Goal: Task Accomplishment & Management: Manage account settings

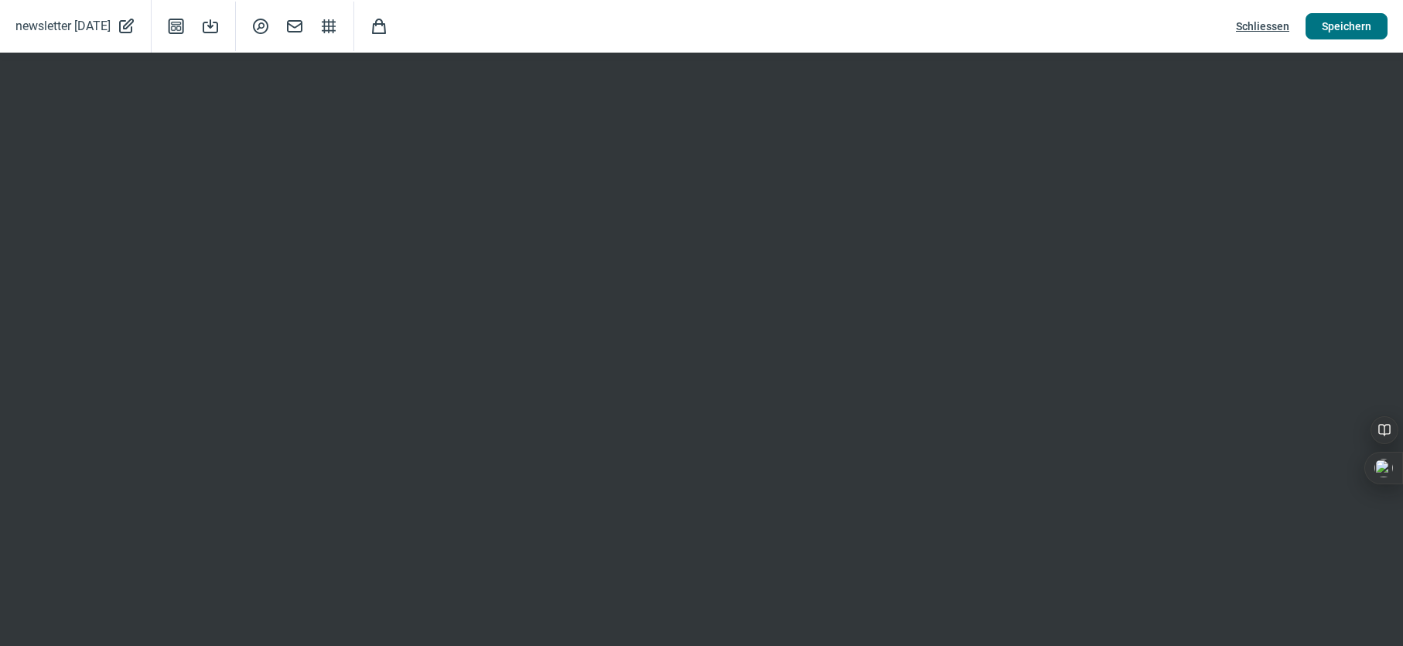
click at [1351, 22] on span "Speichern" at bounding box center [1347, 26] width 50 height 25
click at [1332, 26] on span "Speichern" at bounding box center [1347, 26] width 50 height 25
click at [1361, 22] on span "Speichern" at bounding box center [1347, 26] width 50 height 25
click at [1268, 21] on span "Schliessen" at bounding box center [1262, 26] width 53 height 25
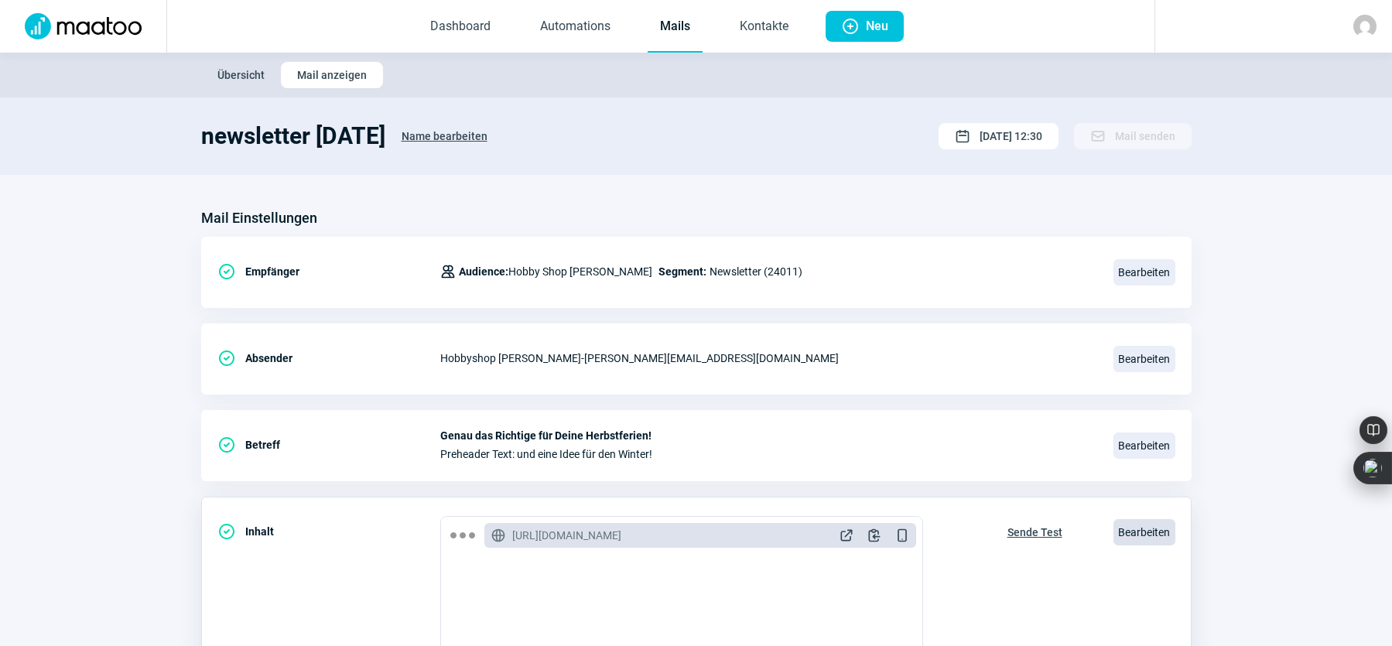
click at [1139, 531] on span "Bearbeiten" at bounding box center [1144, 532] width 62 height 26
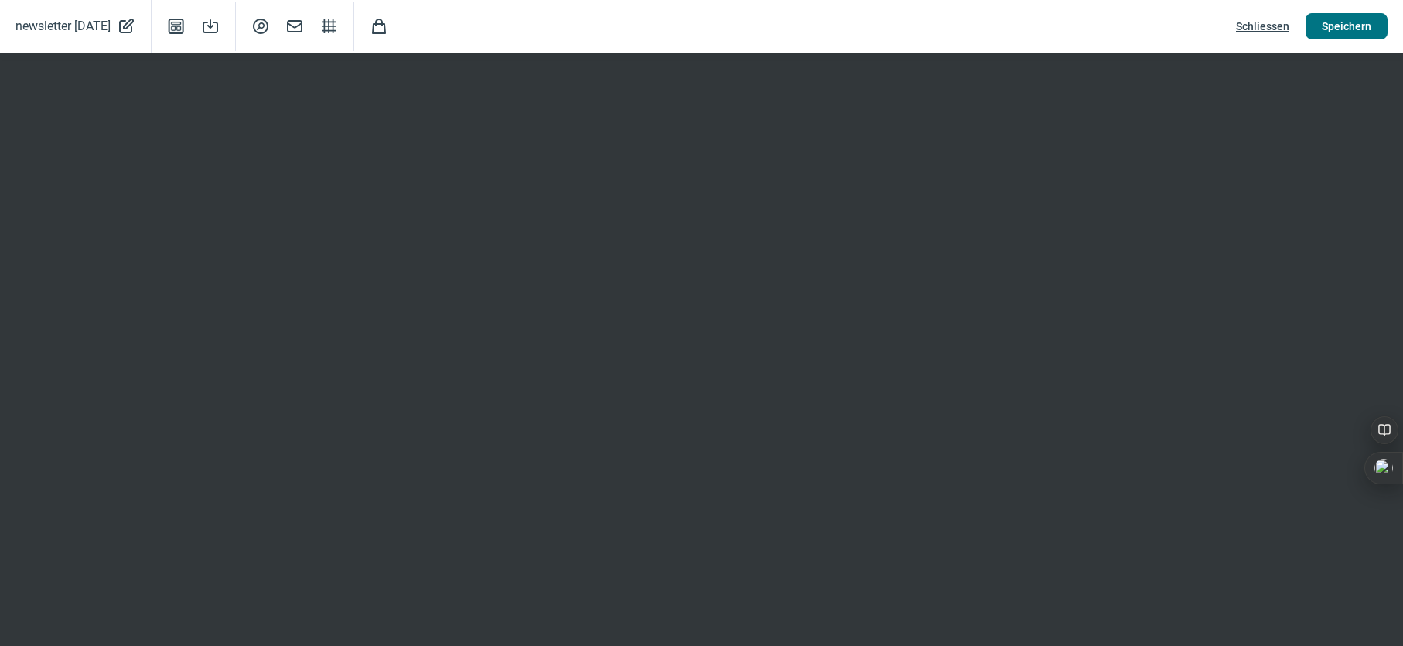
click at [1335, 26] on span "Speichern" at bounding box center [1347, 26] width 50 height 25
click at [1372, 23] on button "Speichern" at bounding box center [1347, 26] width 82 height 26
click at [1250, 25] on span "Schliessen" at bounding box center [1262, 26] width 53 height 25
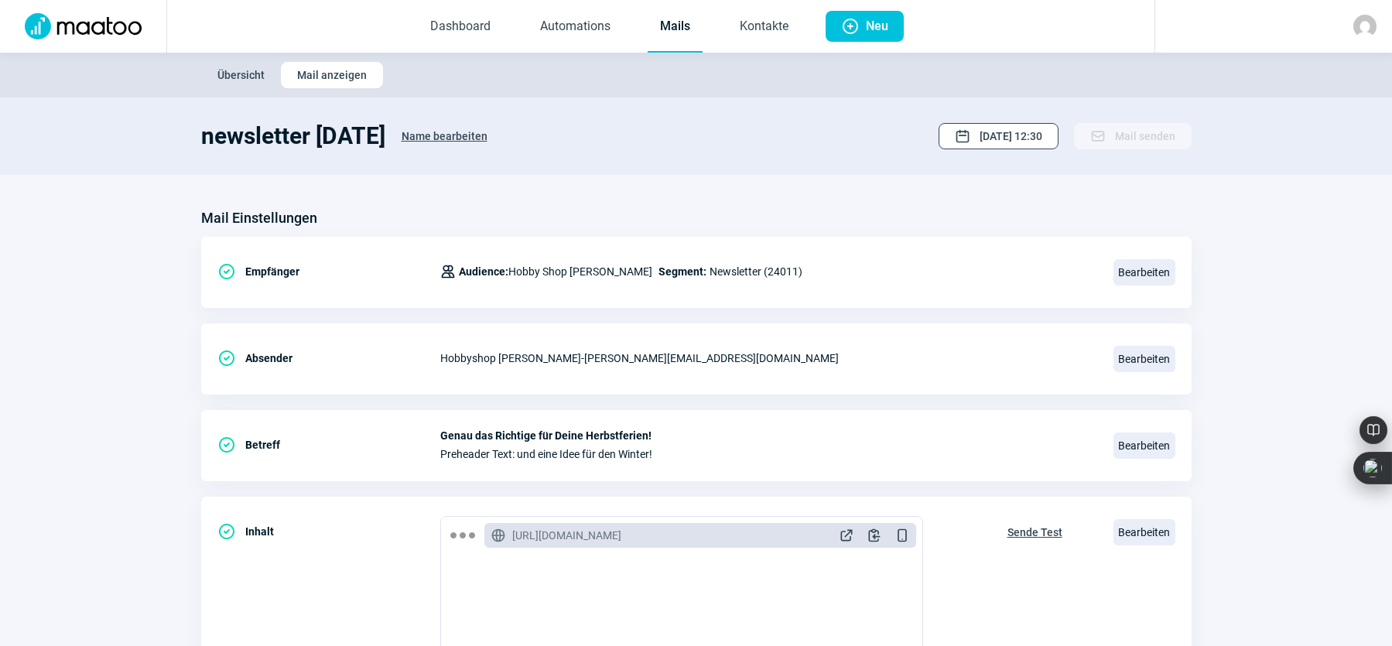
click at [979, 139] on span "[DATE] 12:30" at bounding box center [1010, 136] width 63 height 25
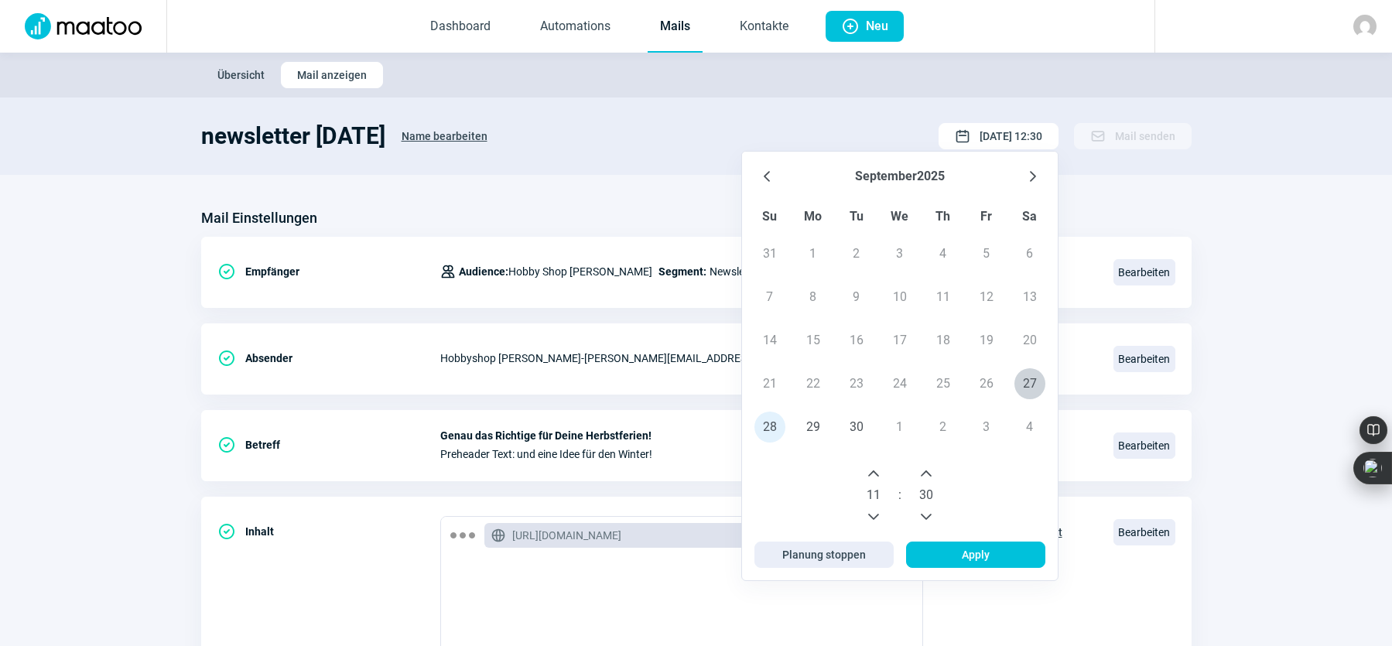
click at [869, 470] on icon "Next Hour" at bounding box center [873, 473] width 12 height 12
click at [869, 516] on icon "Previous Hour" at bounding box center [873, 517] width 12 height 12
click at [928, 512] on icon "Previous Minute" at bounding box center [926, 517] width 12 height 12
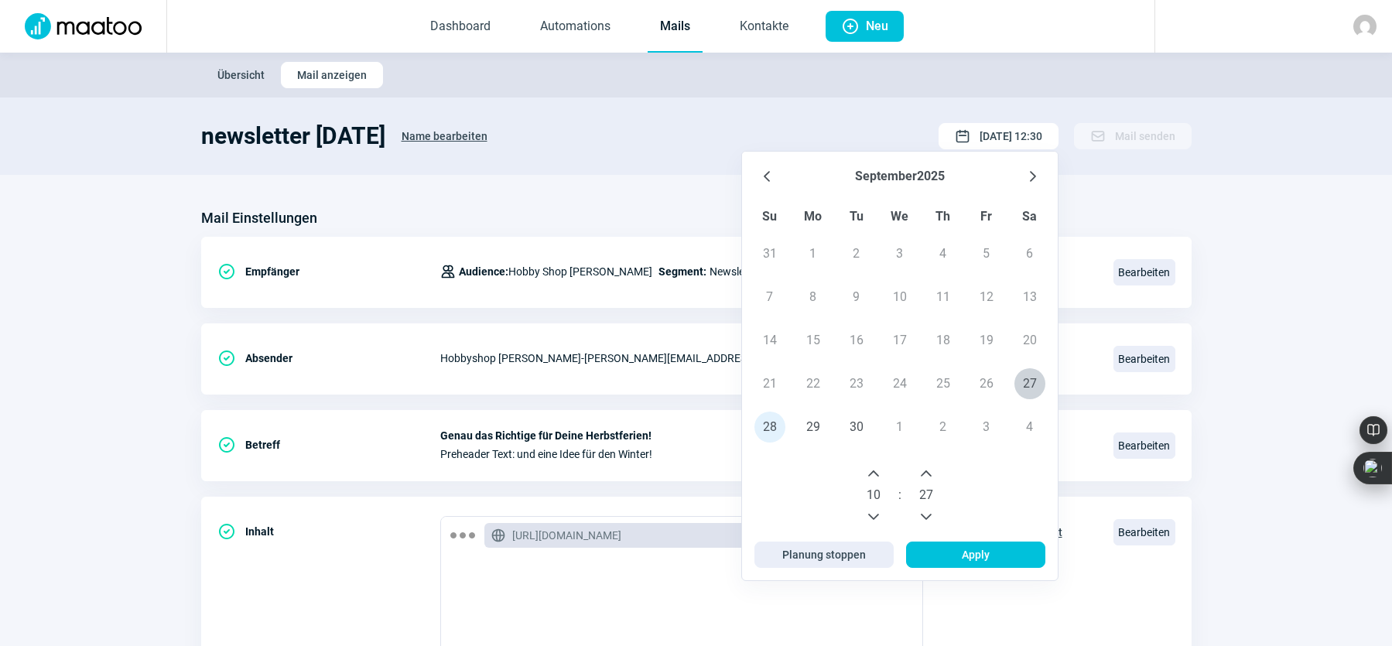
click at [928, 512] on icon "Previous Minute" at bounding box center [926, 517] width 12 height 12
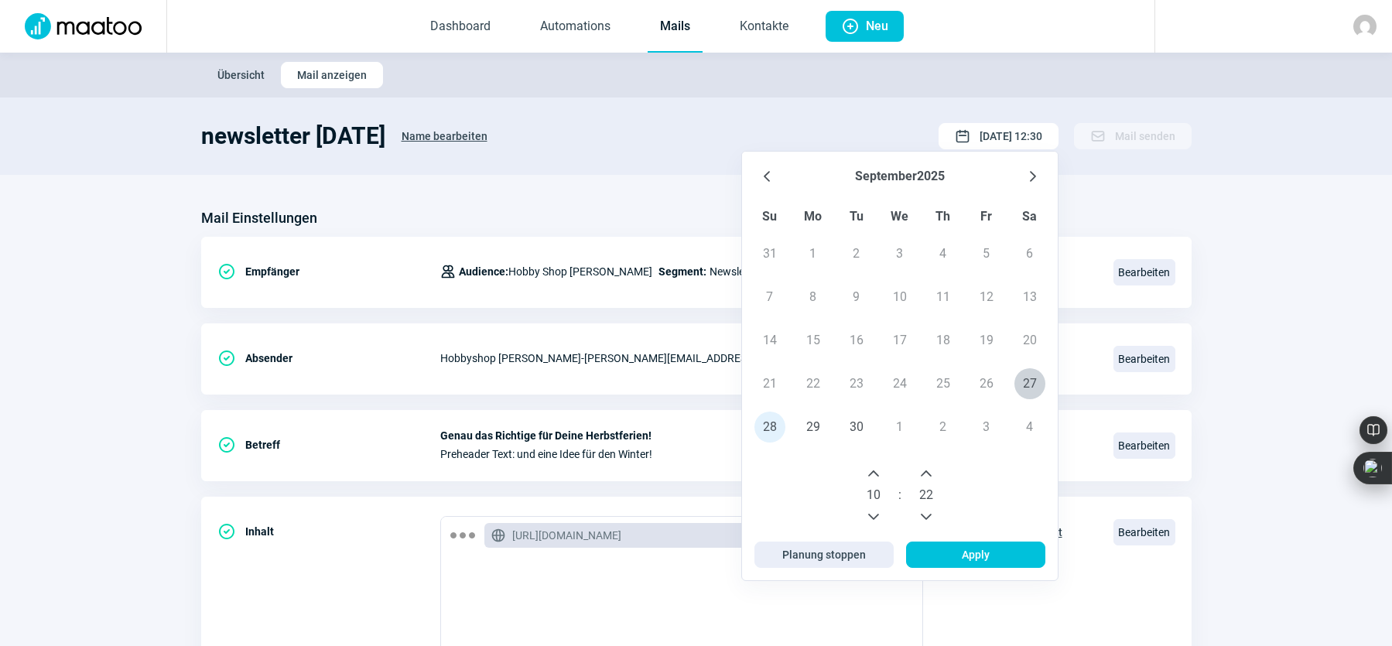
click at [928, 512] on icon "Previous Minute" at bounding box center [926, 517] width 12 height 12
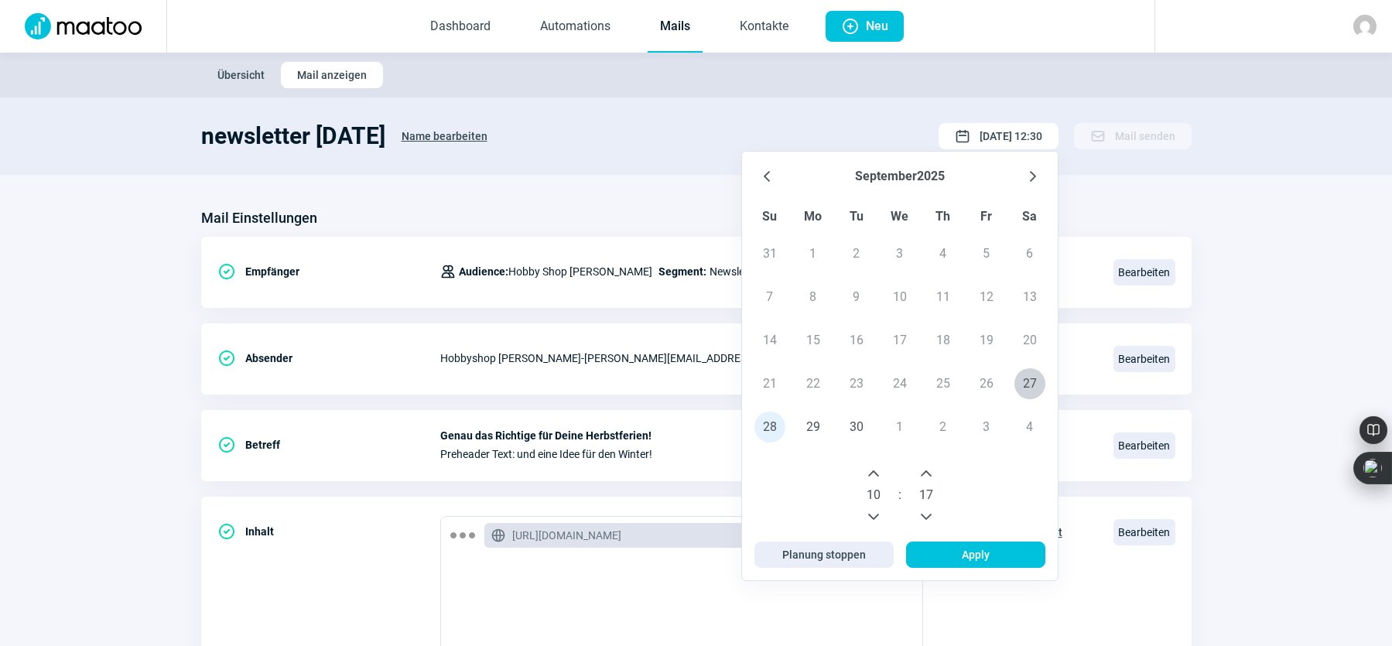
click at [928, 512] on icon "Previous Minute" at bounding box center [926, 517] width 12 height 12
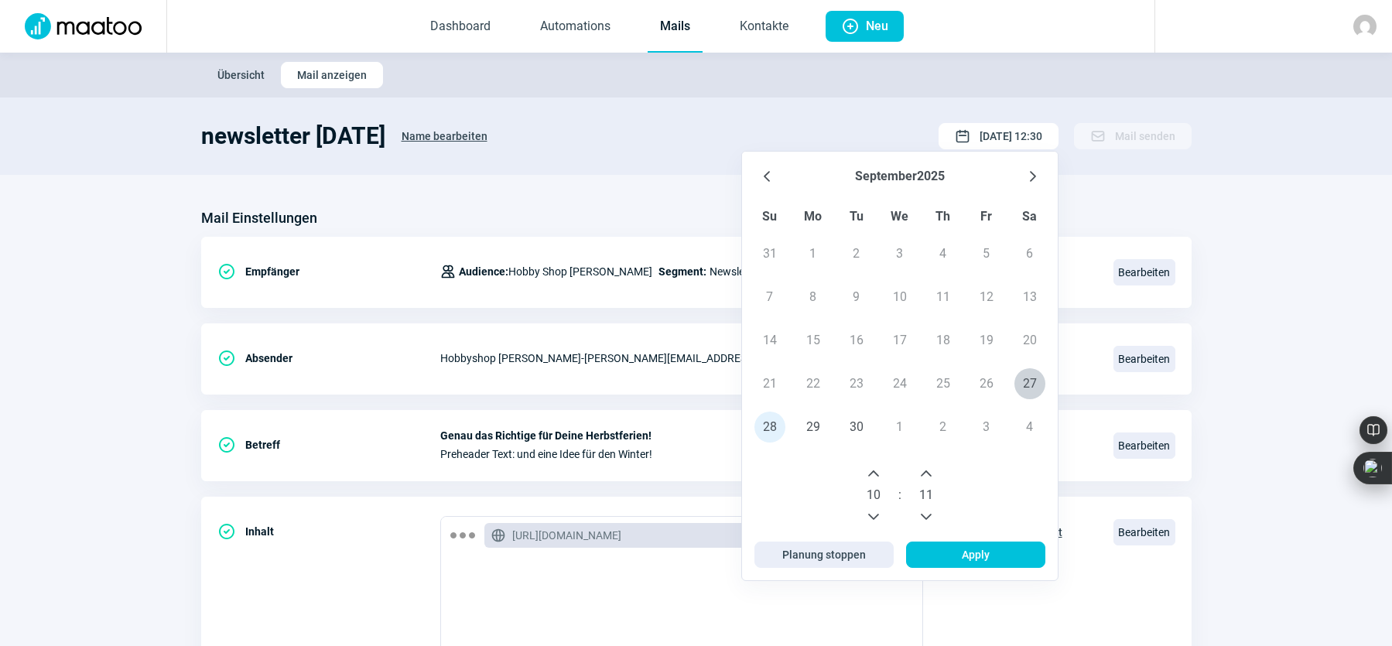
click at [928, 512] on icon "Previous Minute" at bounding box center [926, 517] width 12 height 12
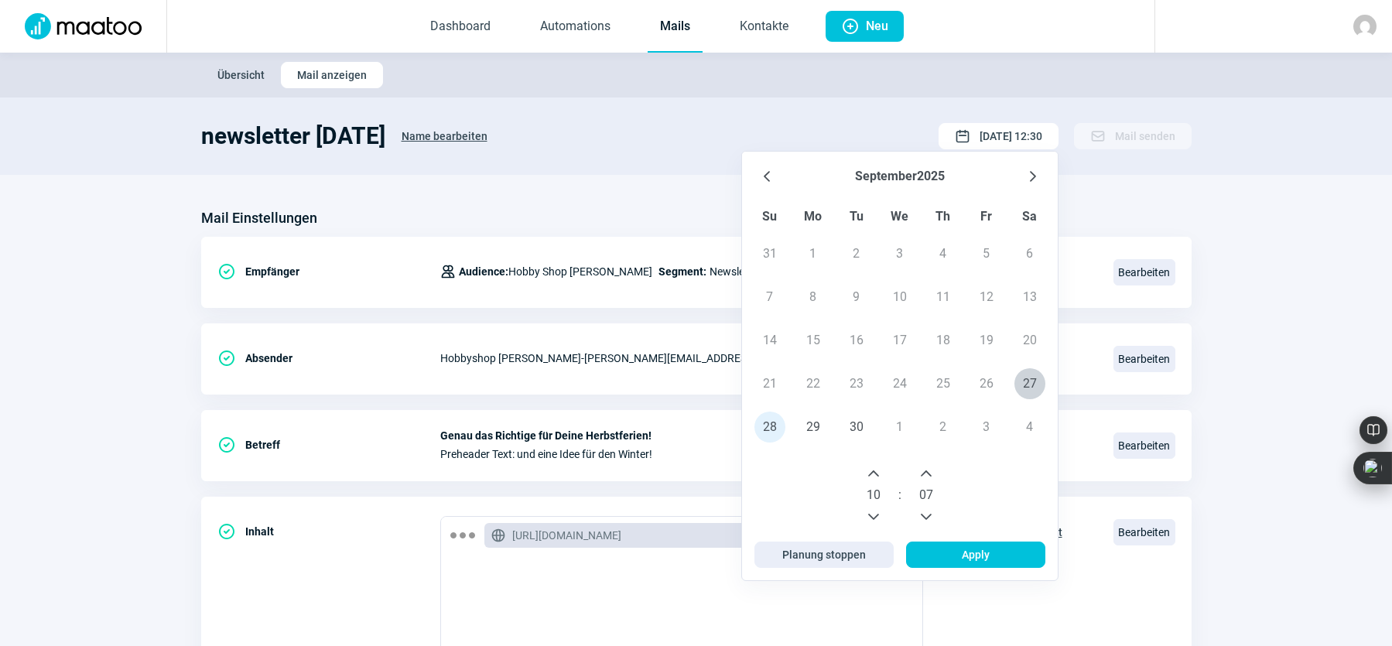
click at [928, 512] on icon "Previous Minute" at bounding box center [926, 517] width 12 height 12
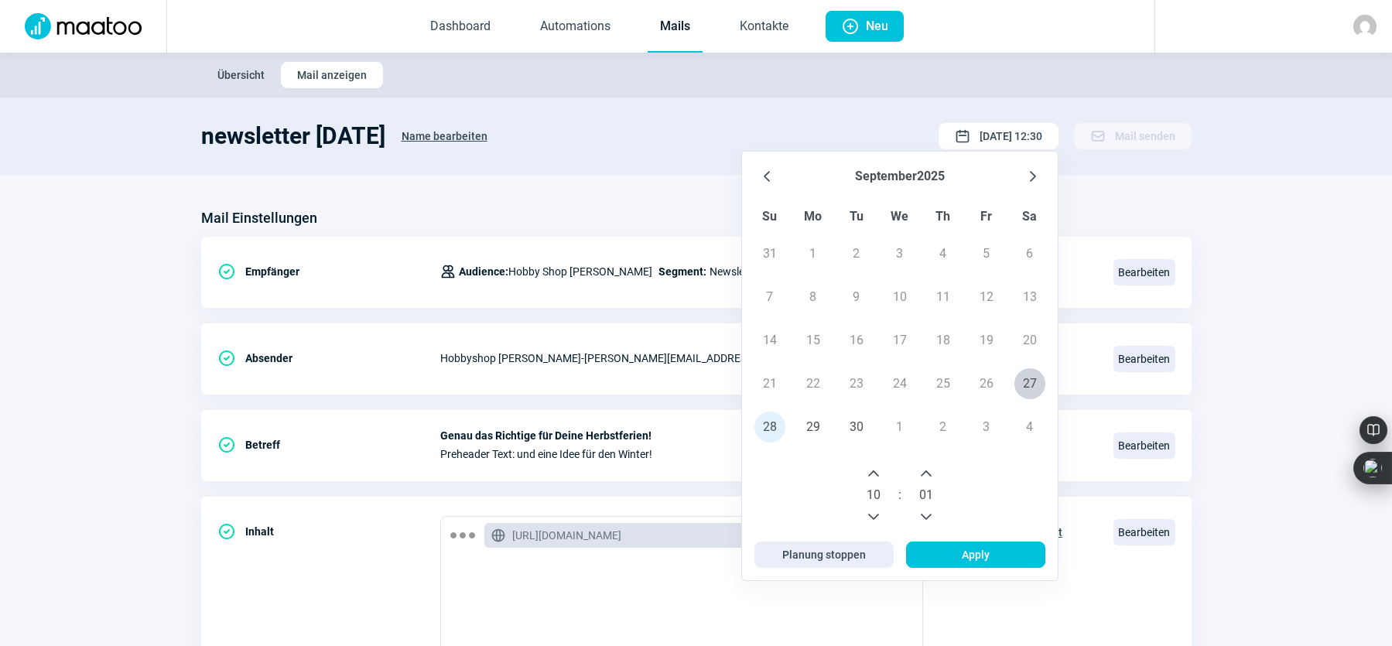
click at [928, 512] on icon "Previous Minute" at bounding box center [926, 517] width 12 height 12
click at [963, 552] on span "Apply" at bounding box center [976, 554] width 28 height 25
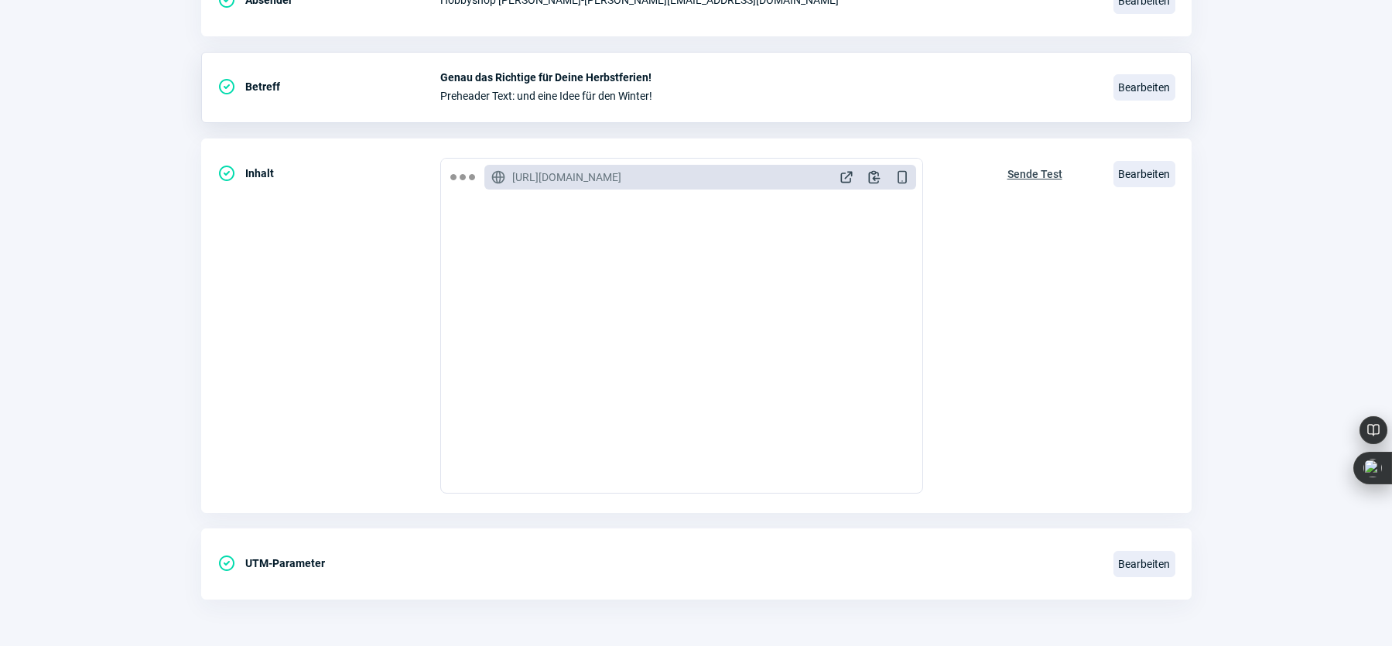
scroll to position [1, 0]
